Goal: Register for event/course

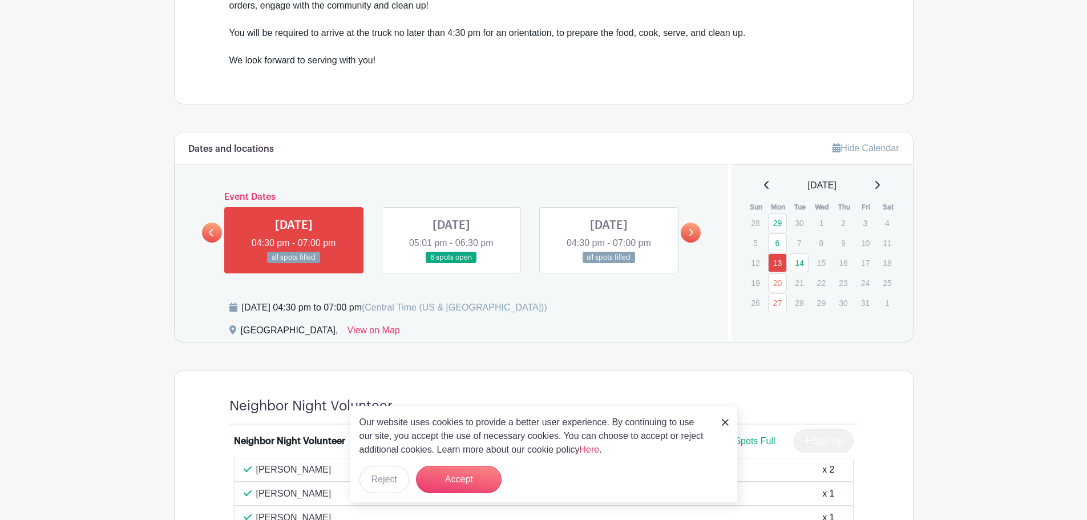
scroll to position [571, 0]
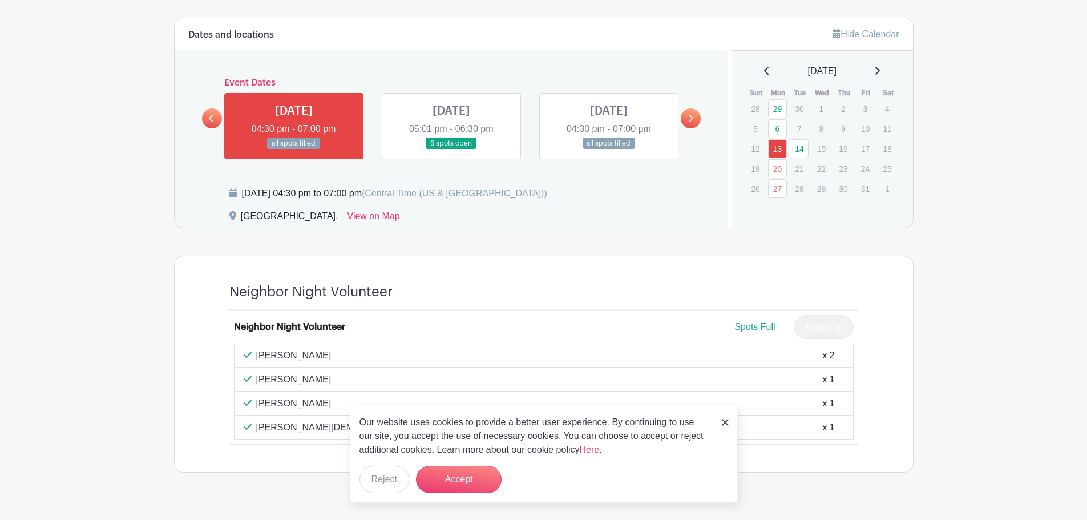
click at [451, 150] on link at bounding box center [451, 150] width 0 height 0
click at [686, 119] on link at bounding box center [691, 118] width 20 height 20
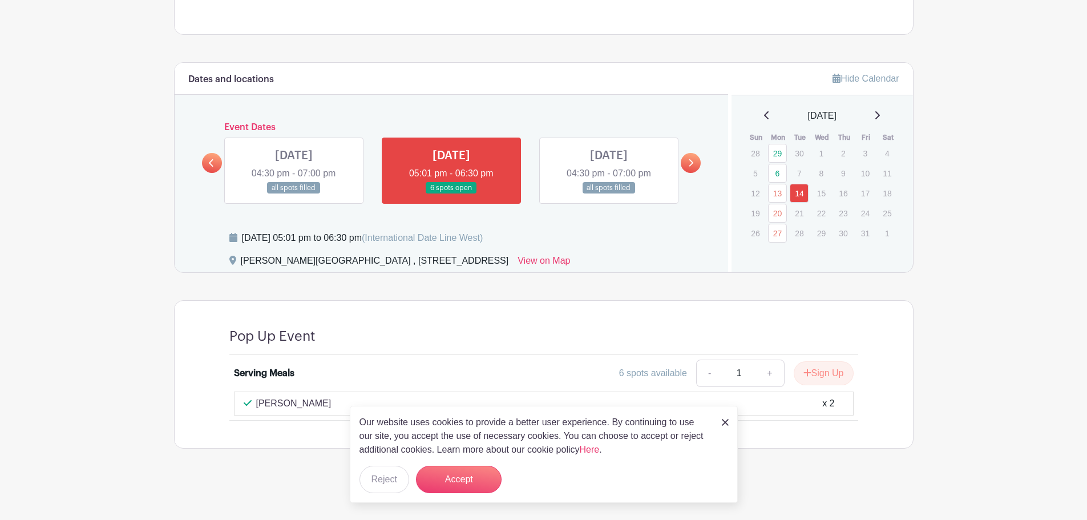
scroll to position [526, 0]
click at [723, 420] on img at bounding box center [725, 422] width 7 height 7
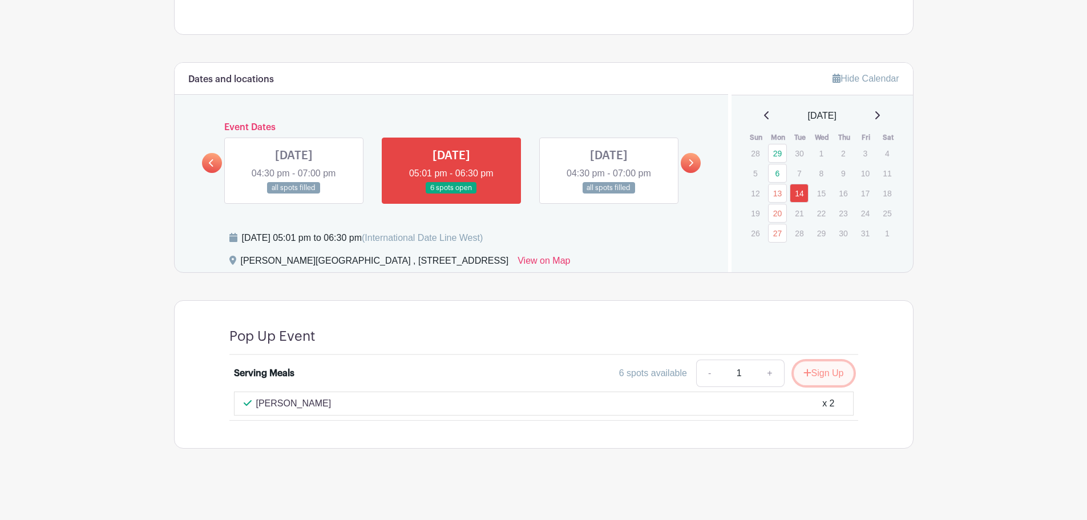
click at [825, 375] on button "Sign Up" at bounding box center [824, 373] width 60 height 24
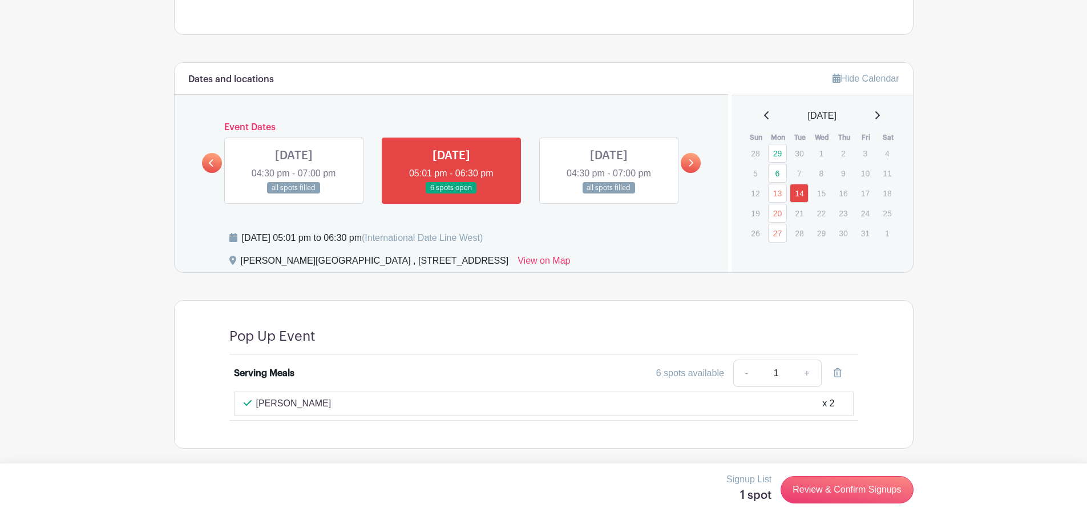
click at [289, 405] on p "[PERSON_NAME]" at bounding box center [293, 404] width 75 height 14
click at [865, 498] on link "Review & Confirm Signups" at bounding box center [847, 489] width 132 height 27
click at [688, 160] on icon at bounding box center [690, 163] width 5 height 9
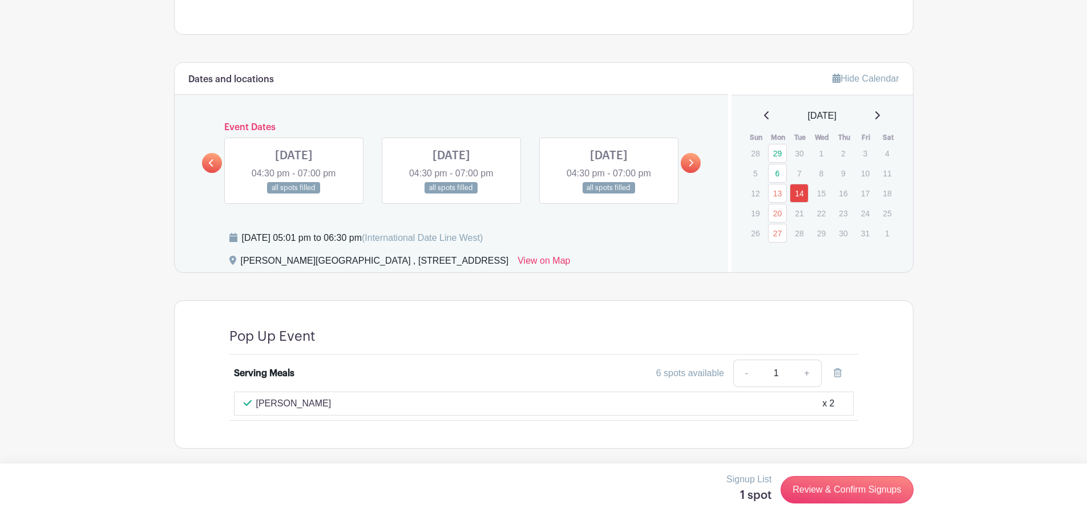
click at [687, 160] on link at bounding box center [691, 163] width 20 height 20
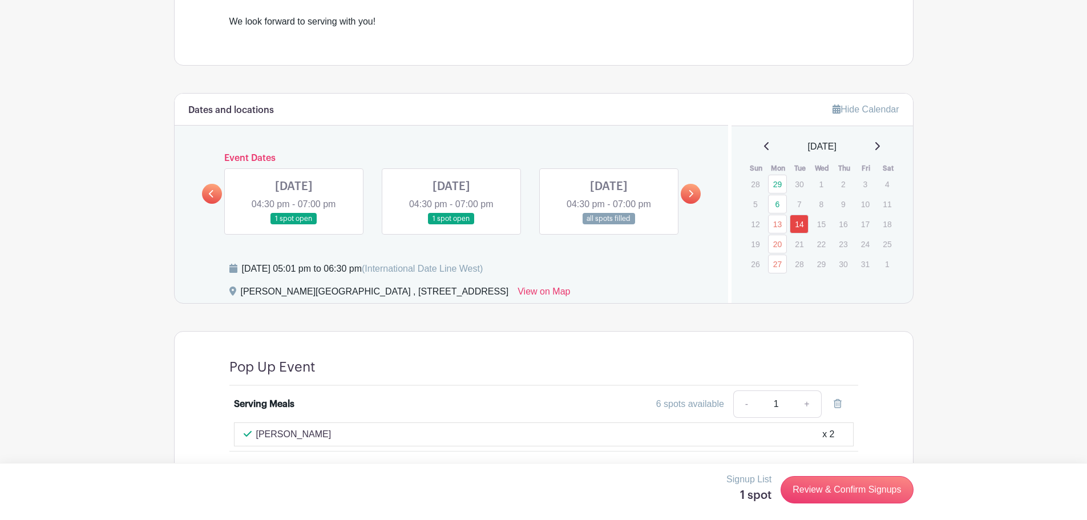
scroll to position [469, 0]
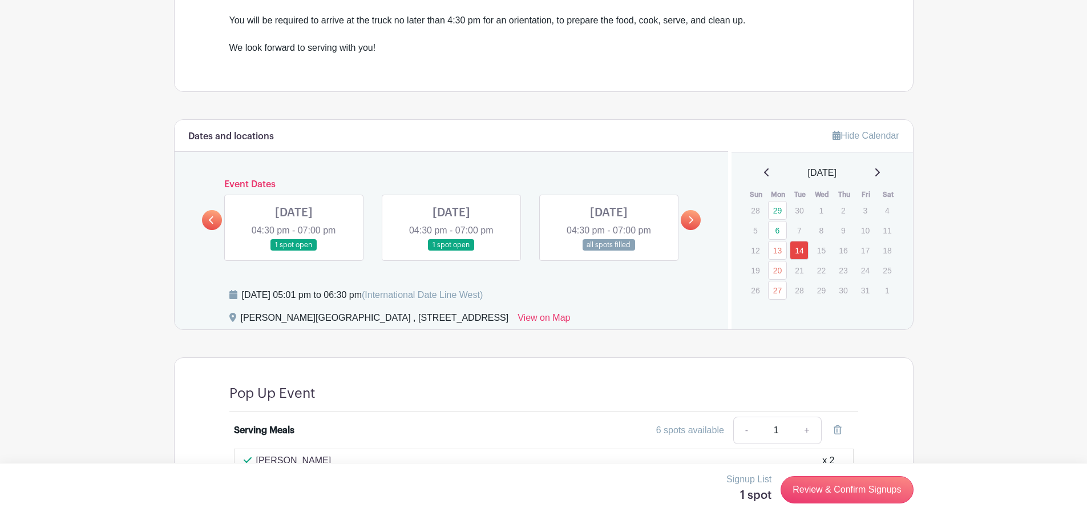
click at [210, 223] on icon at bounding box center [211, 220] width 5 height 9
click at [211, 223] on icon at bounding box center [211, 220] width 5 height 9
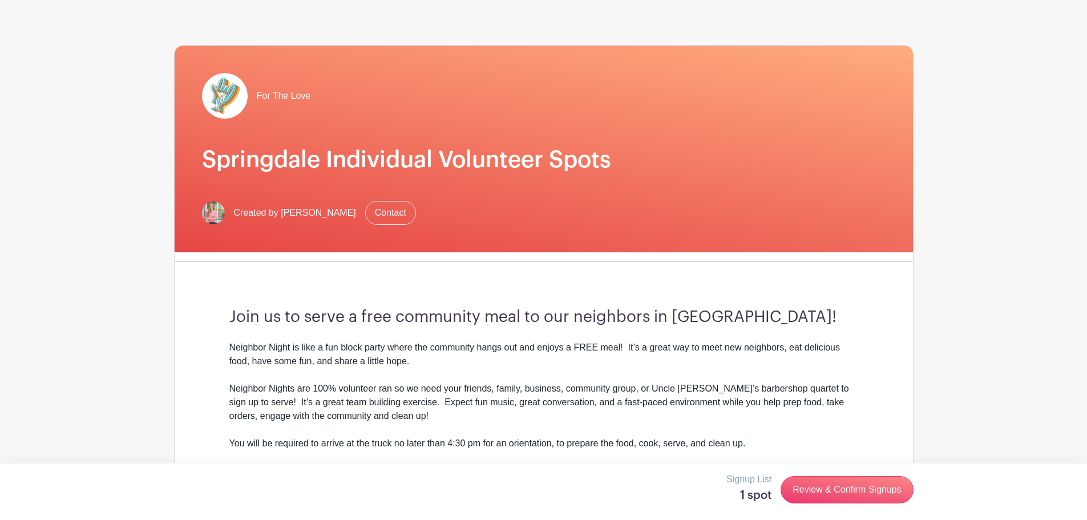
scroll to position [0, 0]
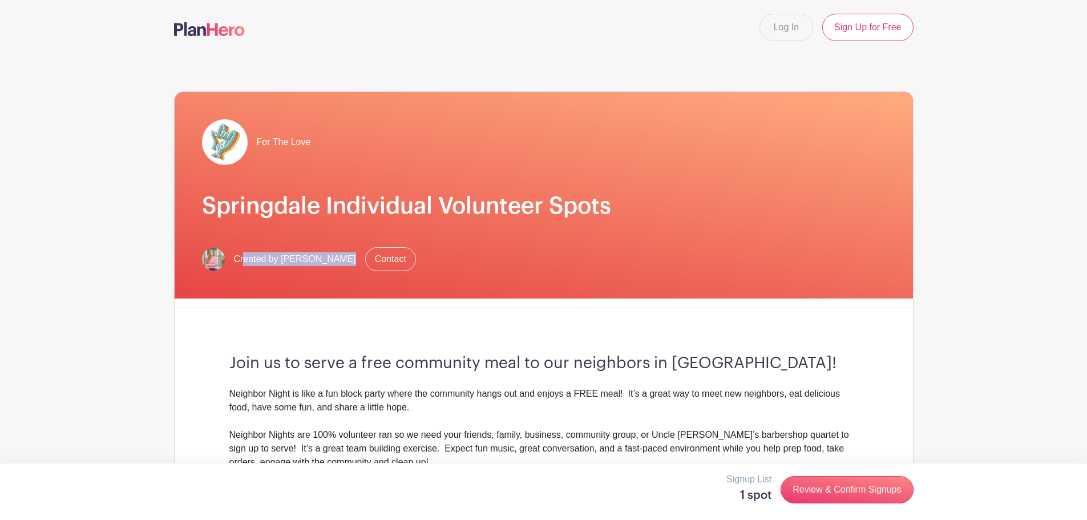
drag, startPoint x: 245, startPoint y: 259, endPoint x: 340, endPoint y: 268, distance: 95.1
click at [340, 268] on div "Created by [PERSON_NAME] Contact" at bounding box center [544, 259] width 684 height 24
click at [351, 275] on div "For The Love Springdale Individual Volunteer Spots Created by [PERSON_NAME] Con…" at bounding box center [544, 195] width 739 height 207
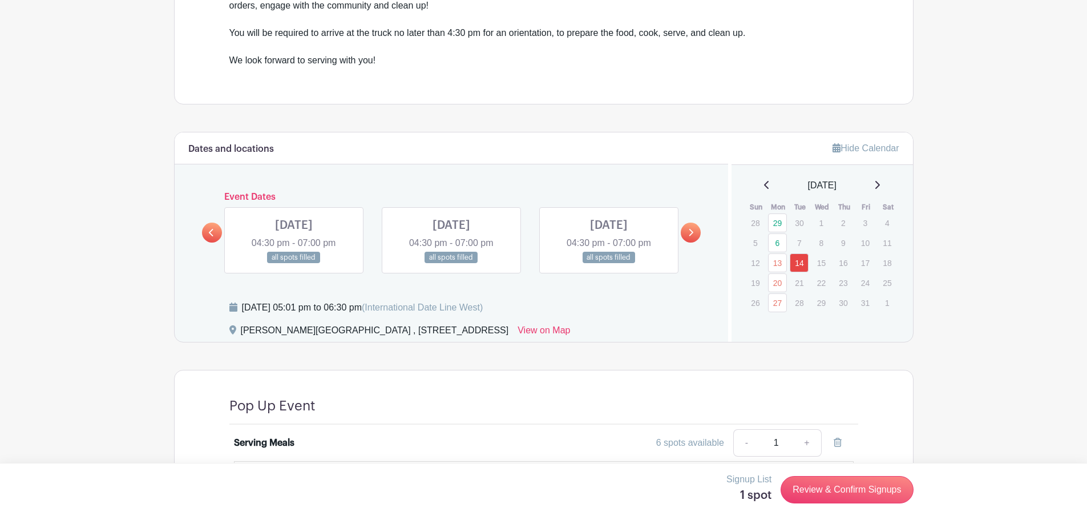
scroll to position [526, 0]
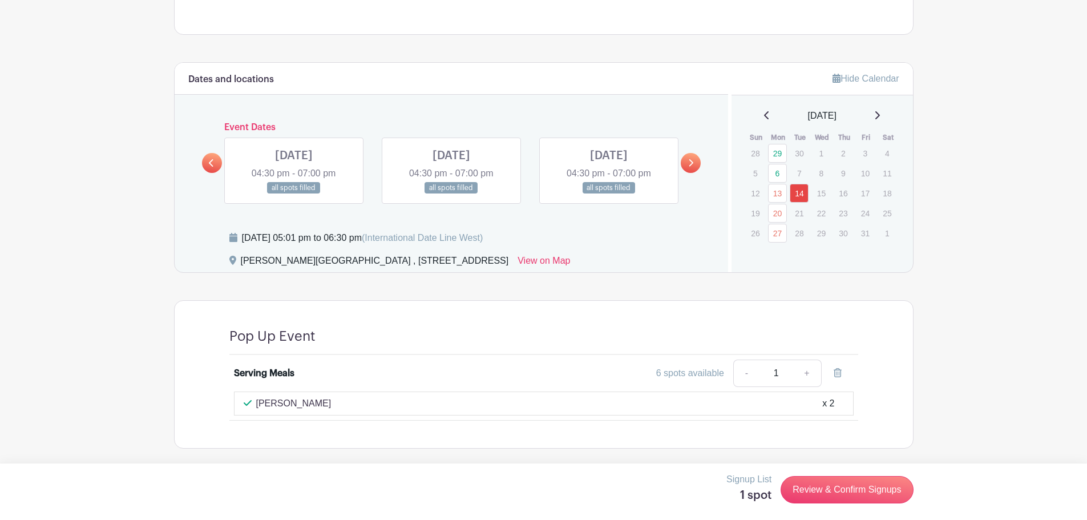
click at [275, 400] on p "[PERSON_NAME]" at bounding box center [293, 404] width 75 height 14
click at [217, 166] on link at bounding box center [212, 163] width 20 height 20
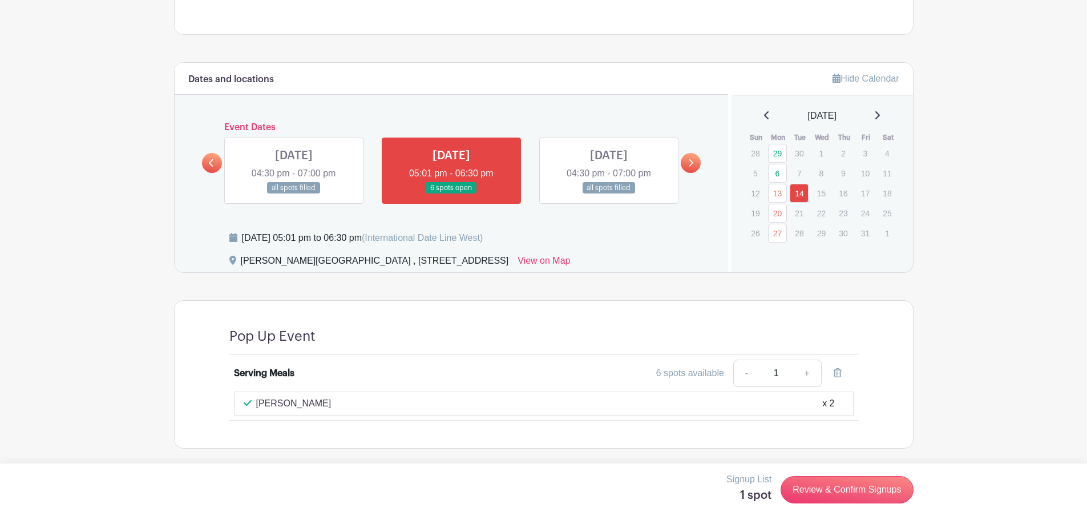
click at [451, 194] on link at bounding box center [451, 194] width 0 height 0
click at [692, 160] on icon at bounding box center [690, 163] width 5 height 9
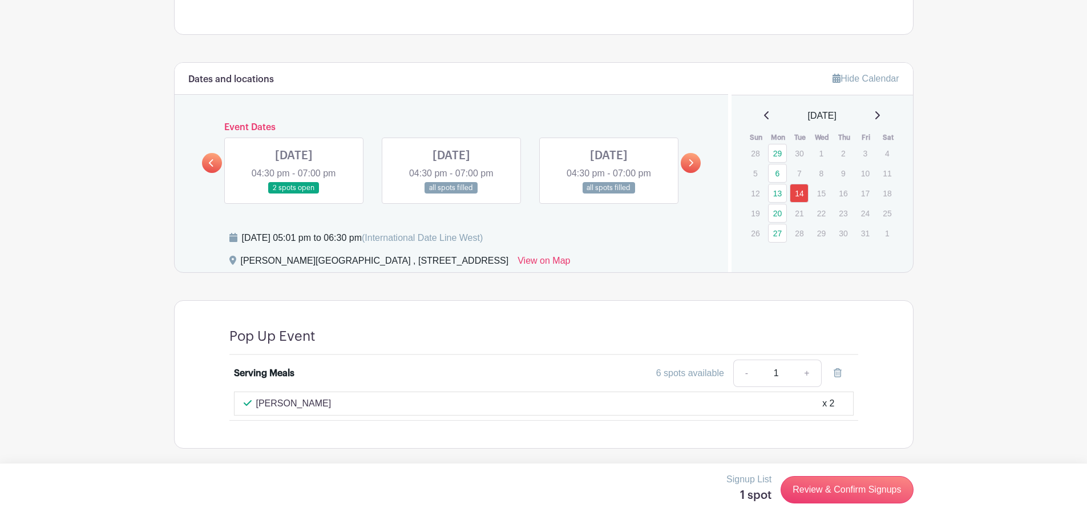
click at [220, 162] on link at bounding box center [212, 163] width 20 height 20
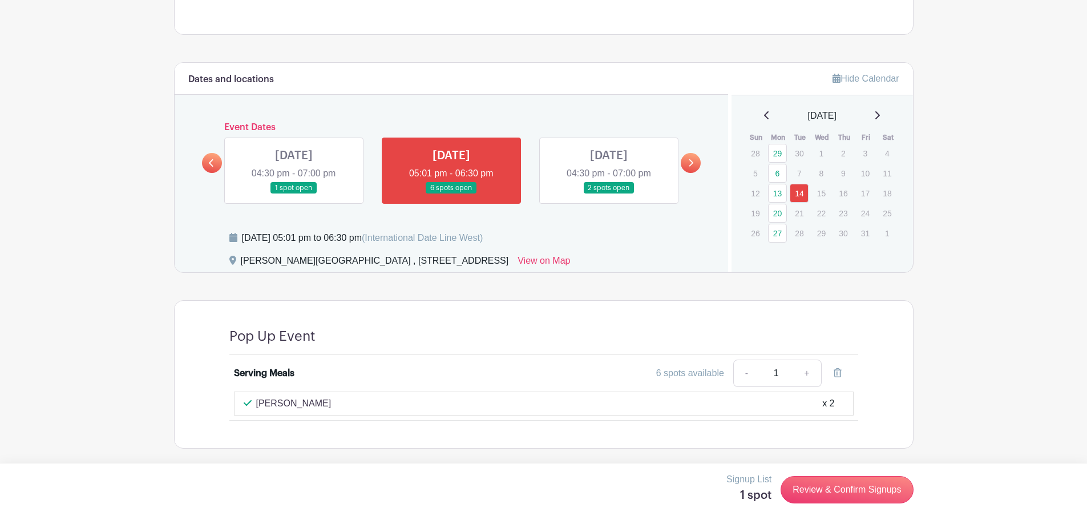
click at [609, 194] on link at bounding box center [609, 194] width 0 height 0
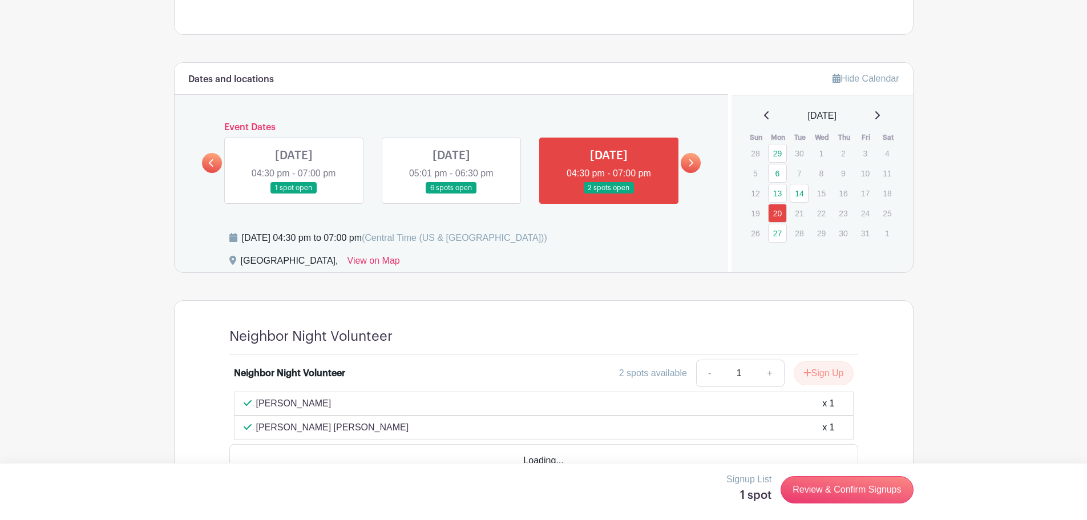
click at [609, 194] on link at bounding box center [609, 194] width 0 height 0
click at [451, 194] on link at bounding box center [451, 194] width 0 height 0
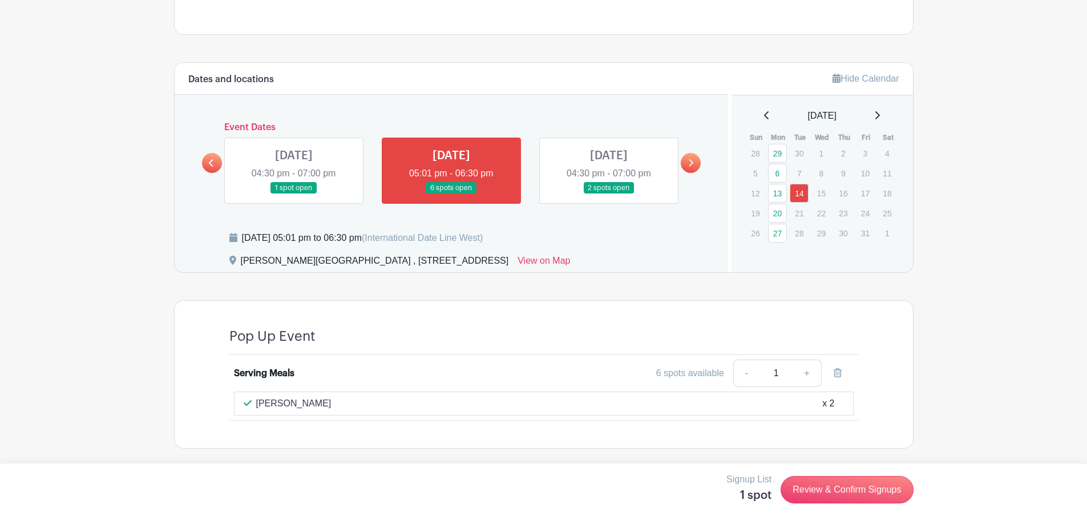
click at [294, 194] on link at bounding box center [294, 194] width 0 height 0
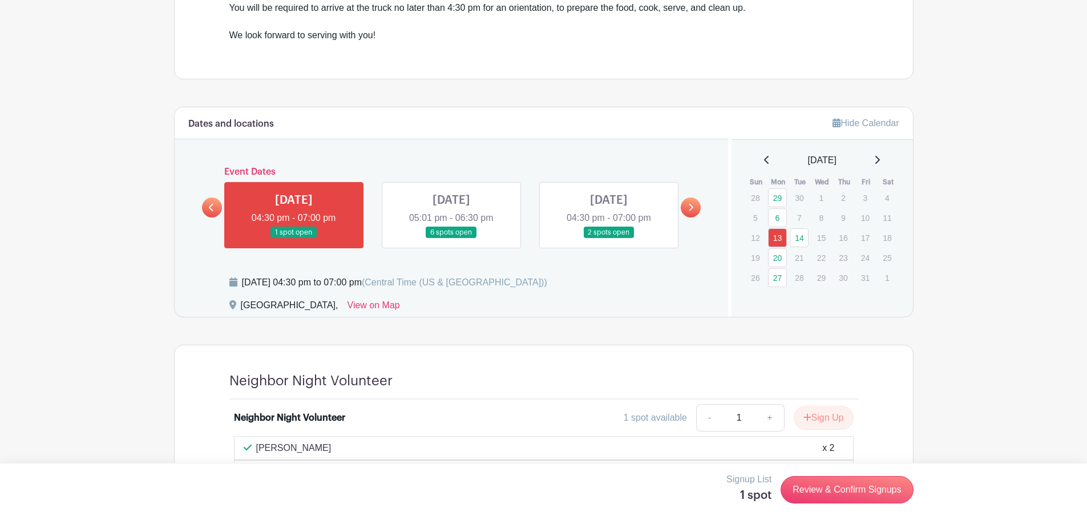
scroll to position [484, 0]
